Goal: Register for event/course

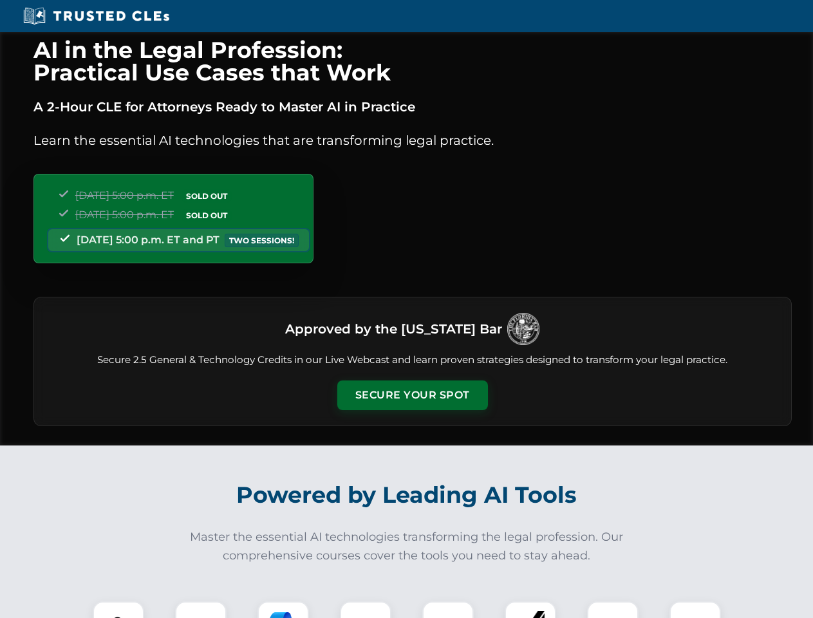
click at [412, 395] on button "Secure Your Spot" at bounding box center [412, 395] width 151 height 30
click at [118, 609] on img at bounding box center [118, 626] width 37 height 37
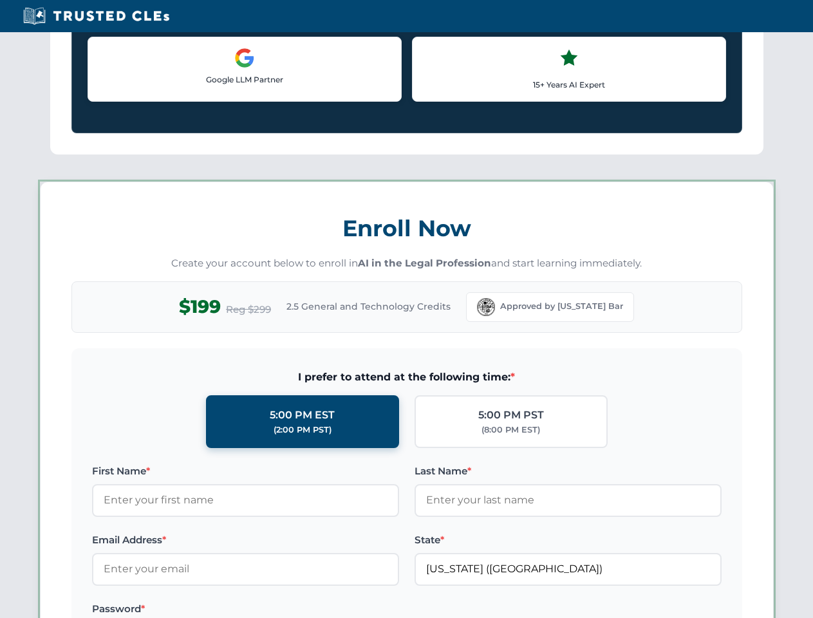
click at [283, 609] on label "Password *" at bounding box center [245, 608] width 307 height 15
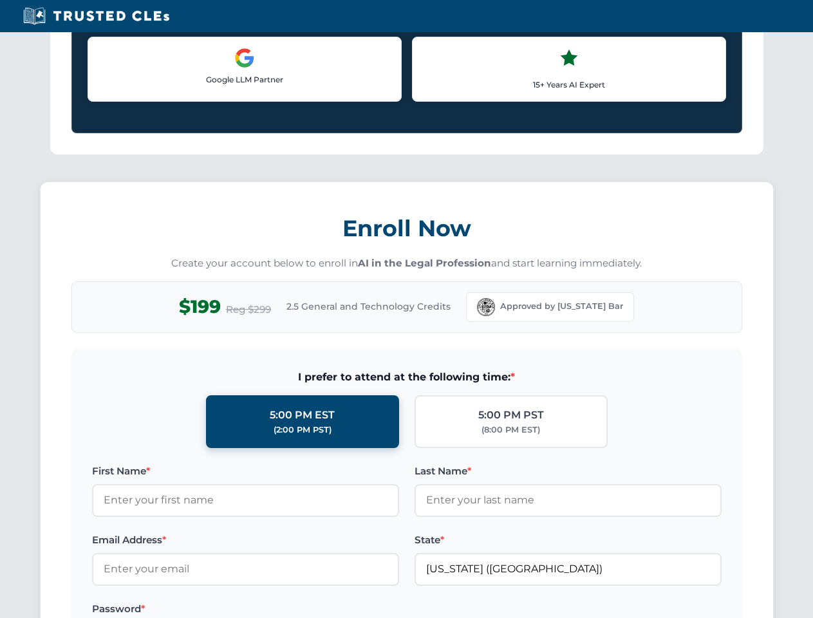
scroll to position [1263, 0]
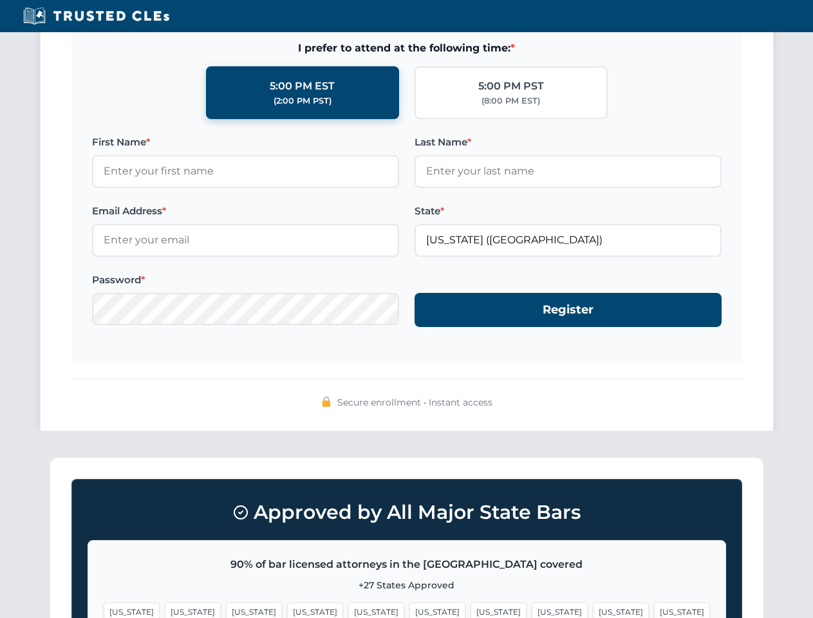
click at [470, 609] on span "[US_STATE]" at bounding box center [498, 611] width 56 height 19
click at [593, 609] on span "[US_STATE]" at bounding box center [621, 611] width 56 height 19
